Goal: Information Seeking & Learning: Find specific fact

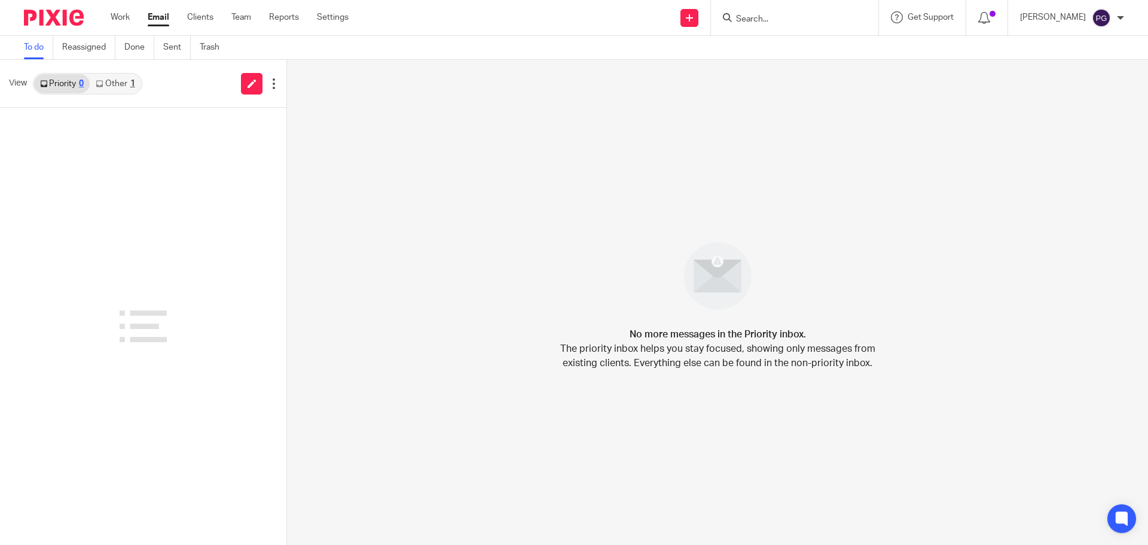
click at [128, 87] on link "Other 1" at bounding box center [115, 83] width 51 height 19
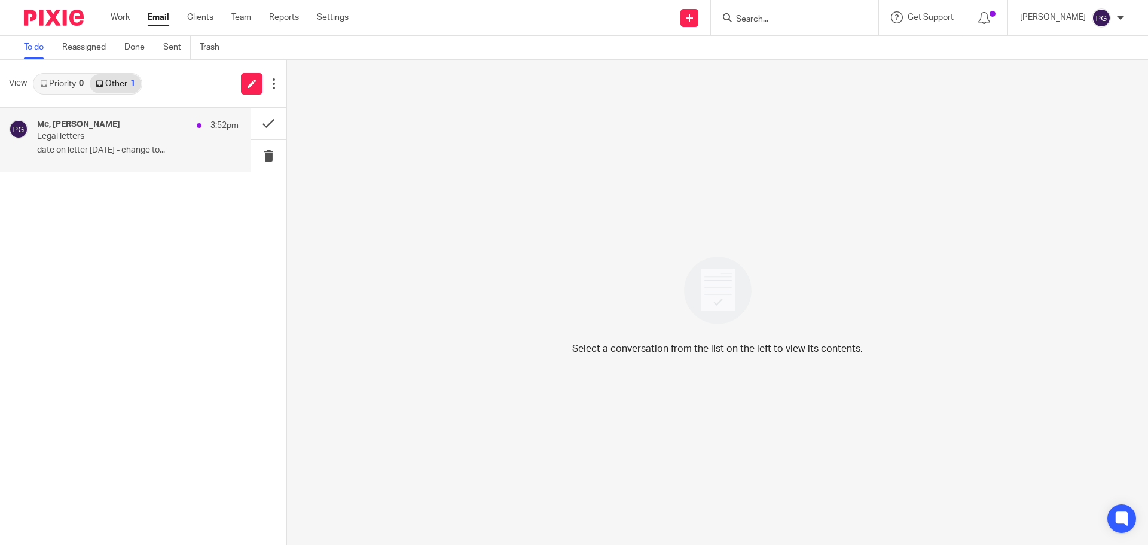
click at [126, 134] on p "Legal letters" at bounding box center [117, 137] width 161 height 10
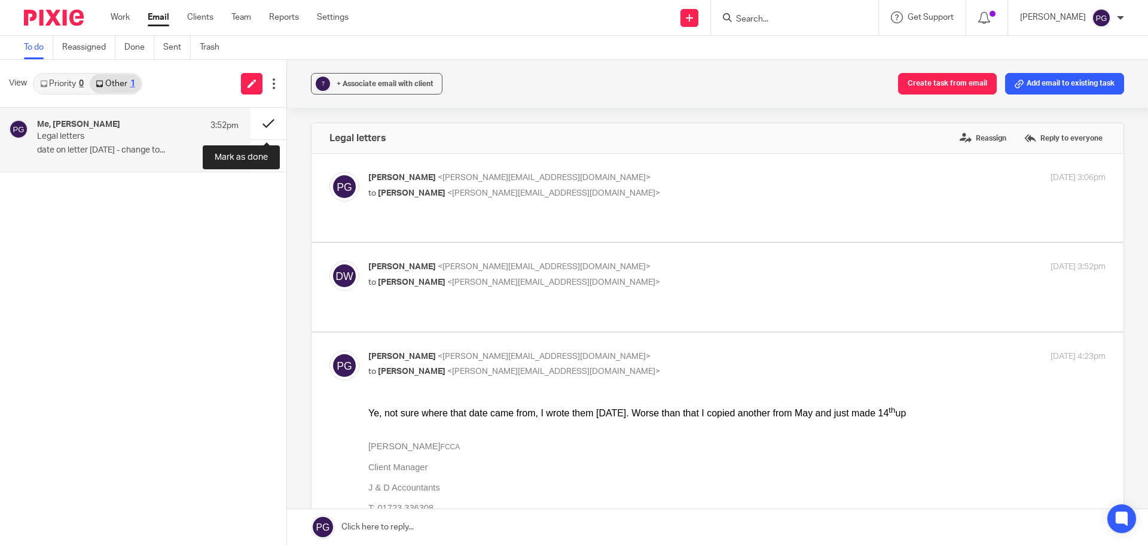
click at [260, 123] on button at bounding box center [269, 124] width 36 height 32
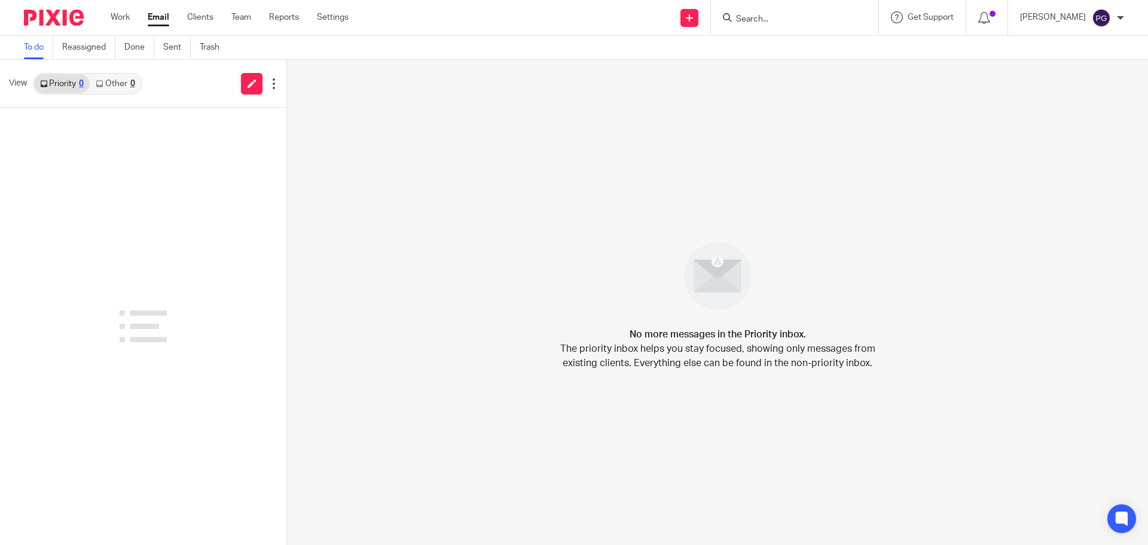
drag, startPoint x: 809, startPoint y: 11, endPoint x: 804, endPoint y: 22, distance: 12.0
click at [809, 13] on form at bounding box center [798, 17] width 127 height 15
click at [777, 20] on input "Search" at bounding box center [789, 19] width 108 height 11
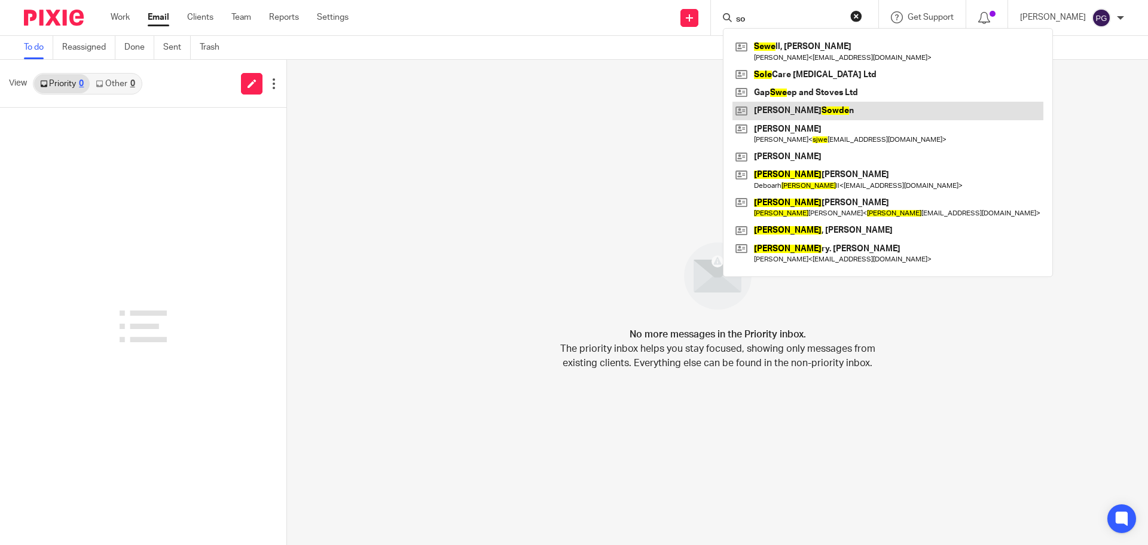
type input "s"
